Goal: Book appointment/travel/reservation

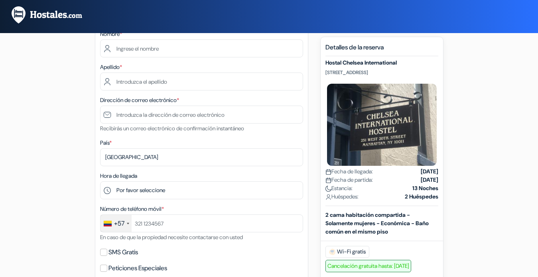
scroll to position [100, 0]
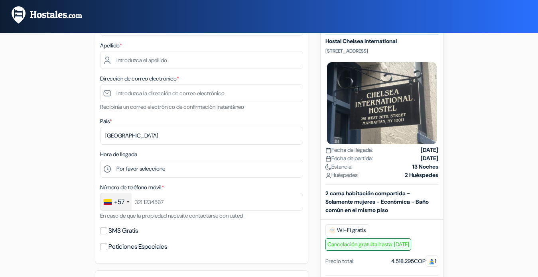
click at [413, 171] on strong "2 Huéspedes" at bounding box center [421, 175] width 33 height 8
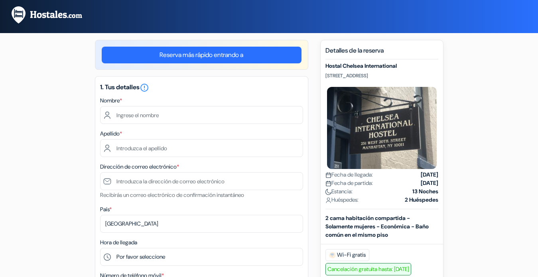
scroll to position [0, 0]
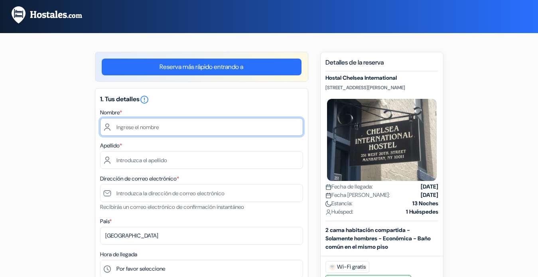
click at [179, 126] on input "text" at bounding box center [201, 127] width 203 height 18
type input "[PERSON_NAME]"
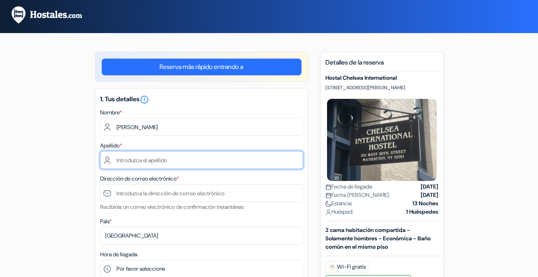
click at [156, 163] on input "text" at bounding box center [201, 160] width 203 height 18
type input "[PERSON_NAME]"
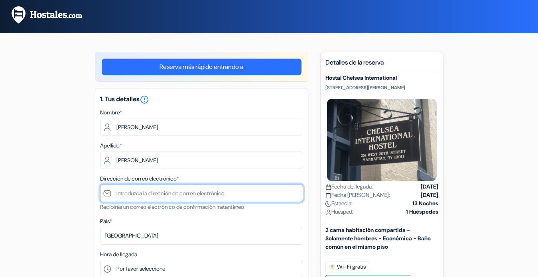
click at [163, 188] on input "text" at bounding box center [201, 193] width 203 height 18
type input "[PERSON_NAME][EMAIL_ADDRESS][DOMAIN_NAME]"
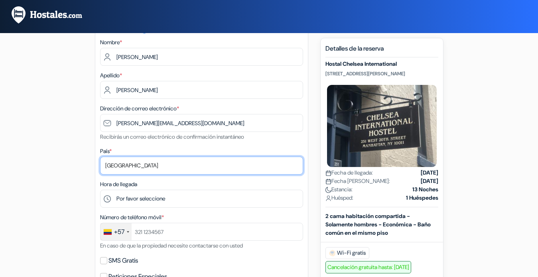
scroll to position [77, 0]
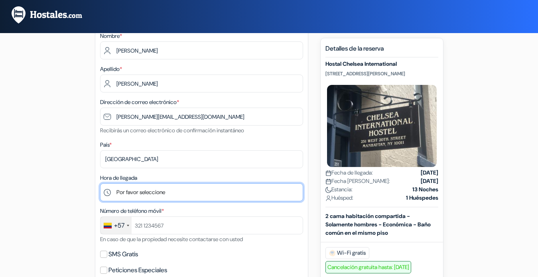
click at [171, 187] on select "Por favor seleccione 1:00 2:00 3:00 4:00 5:00 6:00 7:00 8:00 9:00 10:00 11:00 1…" at bounding box center [201, 192] width 203 height 18
select select "14"
click at [100, 183] on select "Por favor seleccione 1:00 2:00 3:00 4:00 5:00 6:00 7:00 8:00 9:00 10:00 11:00 1…" at bounding box center [201, 192] width 203 height 18
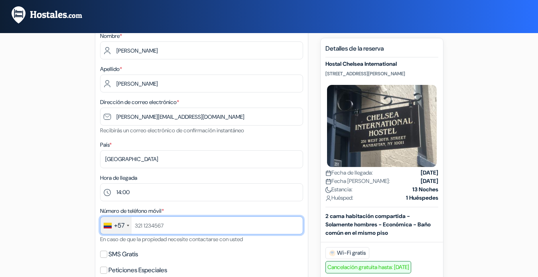
click at [215, 226] on input "text" at bounding box center [201, 225] width 203 height 18
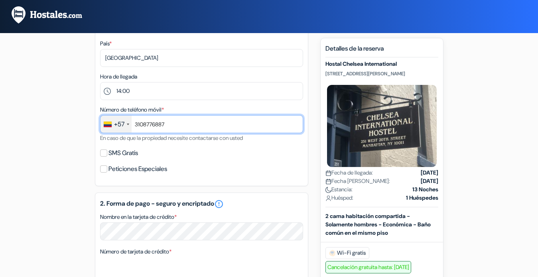
scroll to position [183, 0]
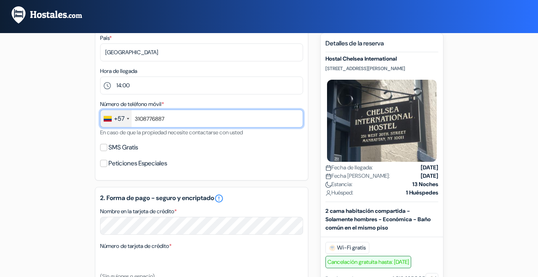
type input "3108776887"
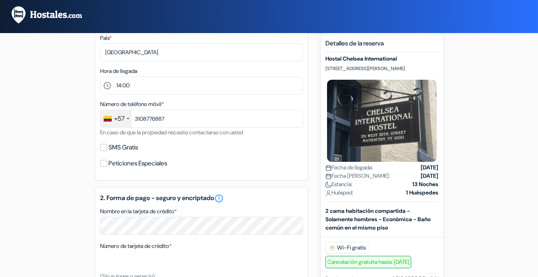
click at [107, 166] on div "Peticiones Especiales" at bounding box center [201, 163] width 203 height 11
click at [103, 165] on input "Peticiones Especiales" at bounding box center [103, 163] width 7 height 7
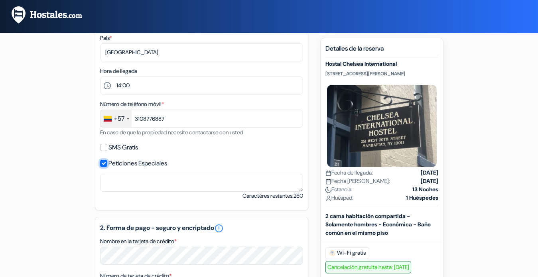
click at [103, 165] on input "Peticiones Especiales" at bounding box center [103, 163] width 7 height 7
checkbox input "false"
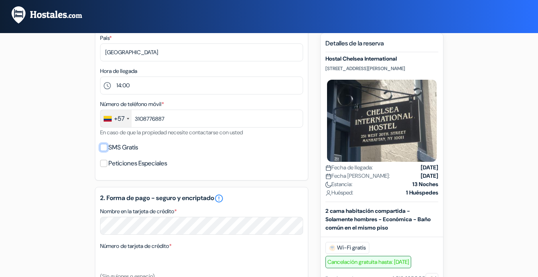
click at [103, 150] on input "SMS Gratis" at bounding box center [103, 147] width 7 height 7
checkbox input "true"
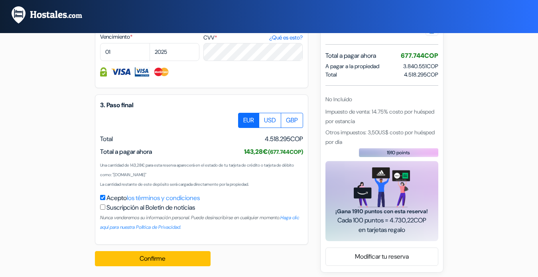
scroll to position [457, 0]
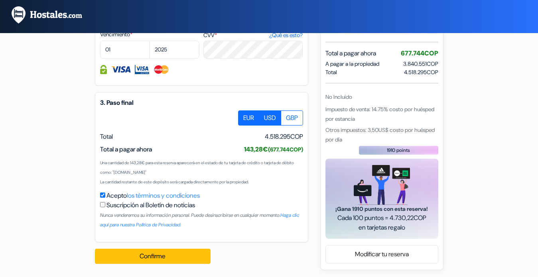
click at [263, 118] on label "USD" at bounding box center [270, 117] width 22 height 15
click at [244, 116] on input "USD" at bounding box center [240, 112] width 5 height 5
radio input "true"
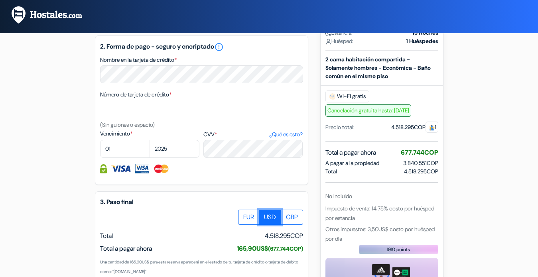
scroll to position [357, 0]
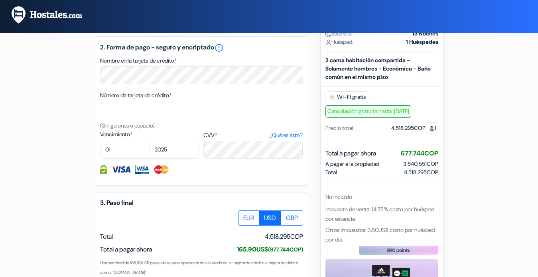
click at [340, 105] on span "Cancelación gratuita hasta: [DATE]" at bounding box center [368, 111] width 86 height 12
click at [336, 124] on div "Precio total:" at bounding box center [339, 128] width 29 height 8
click at [339, 148] on span "Total a pagar ahora" at bounding box center [350, 153] width 51 height 10
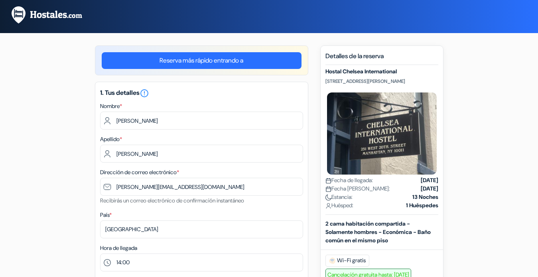
scroll to position [3, 0]
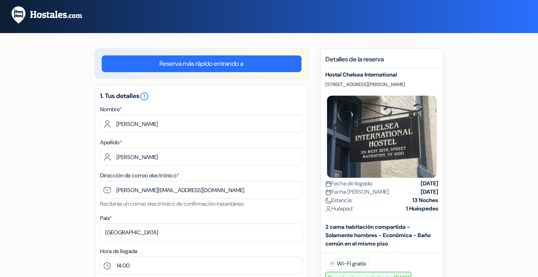
click at [232, 62] on link "Reserva más rápido entrando a" at bounding box center [202, 63] width 200 height 17
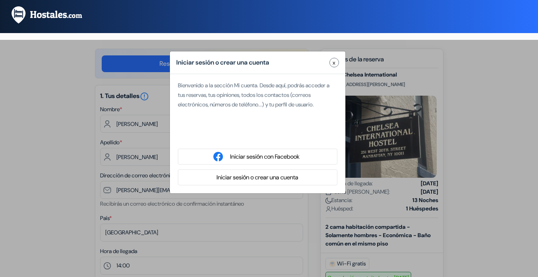
click at [334, 61] on span "x" at bounding box center [333, 63] width 3 height 8
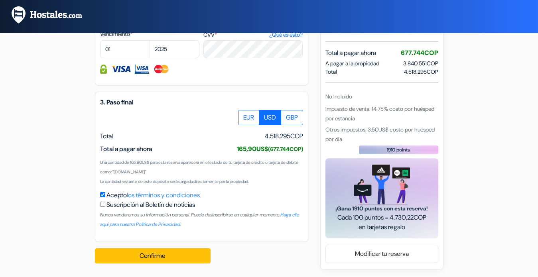
scroll to position [458, 0]
